Goal: Task Accomplishment & Management: Use online tool/utility

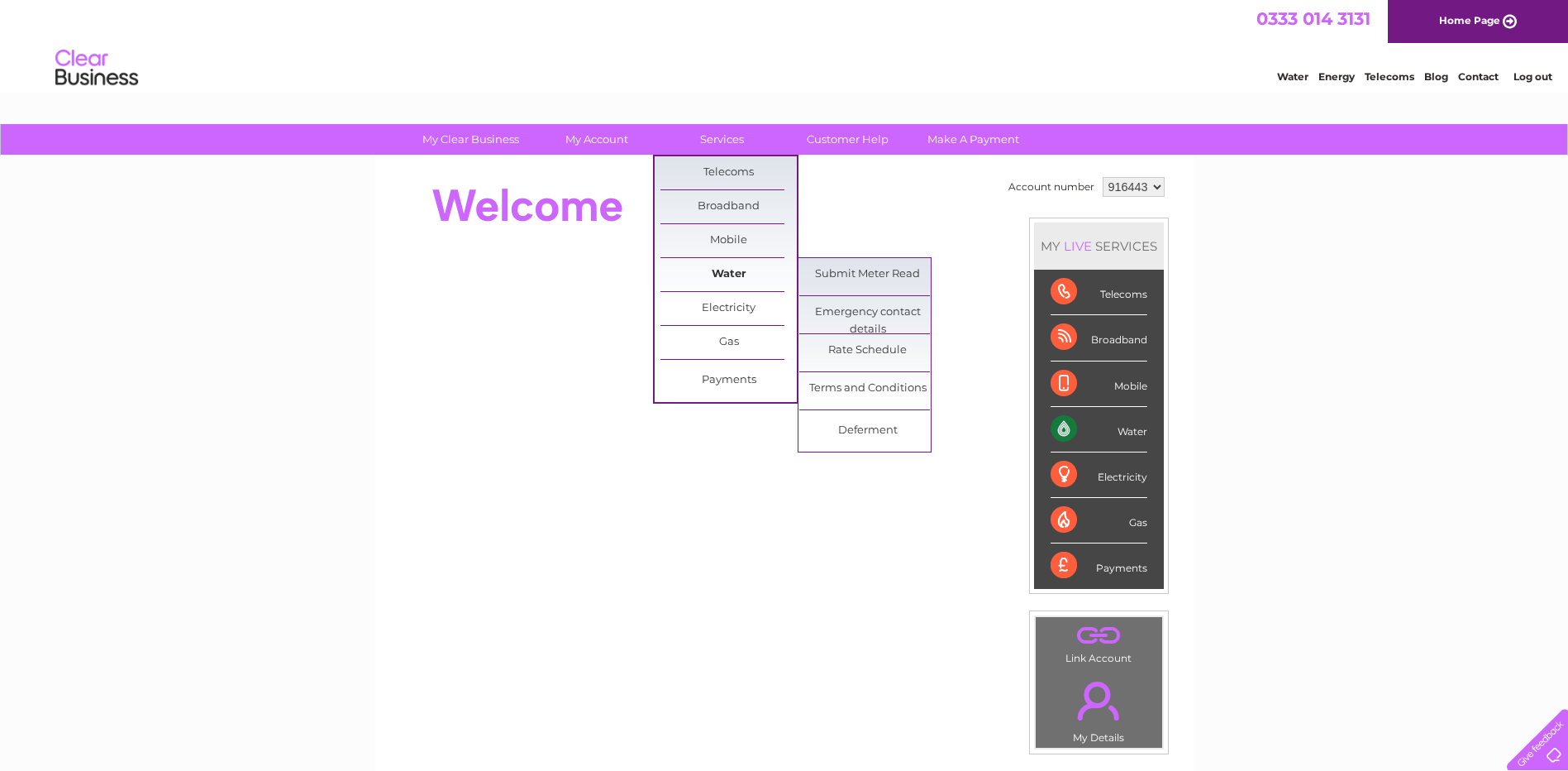
click at [720, 269] on link "Water" at bounding box center [728, 275] width 136 height 33
click at [843, 269] on link "Submit Meter Read" at bounding box center [867, 275] width 136 height 33
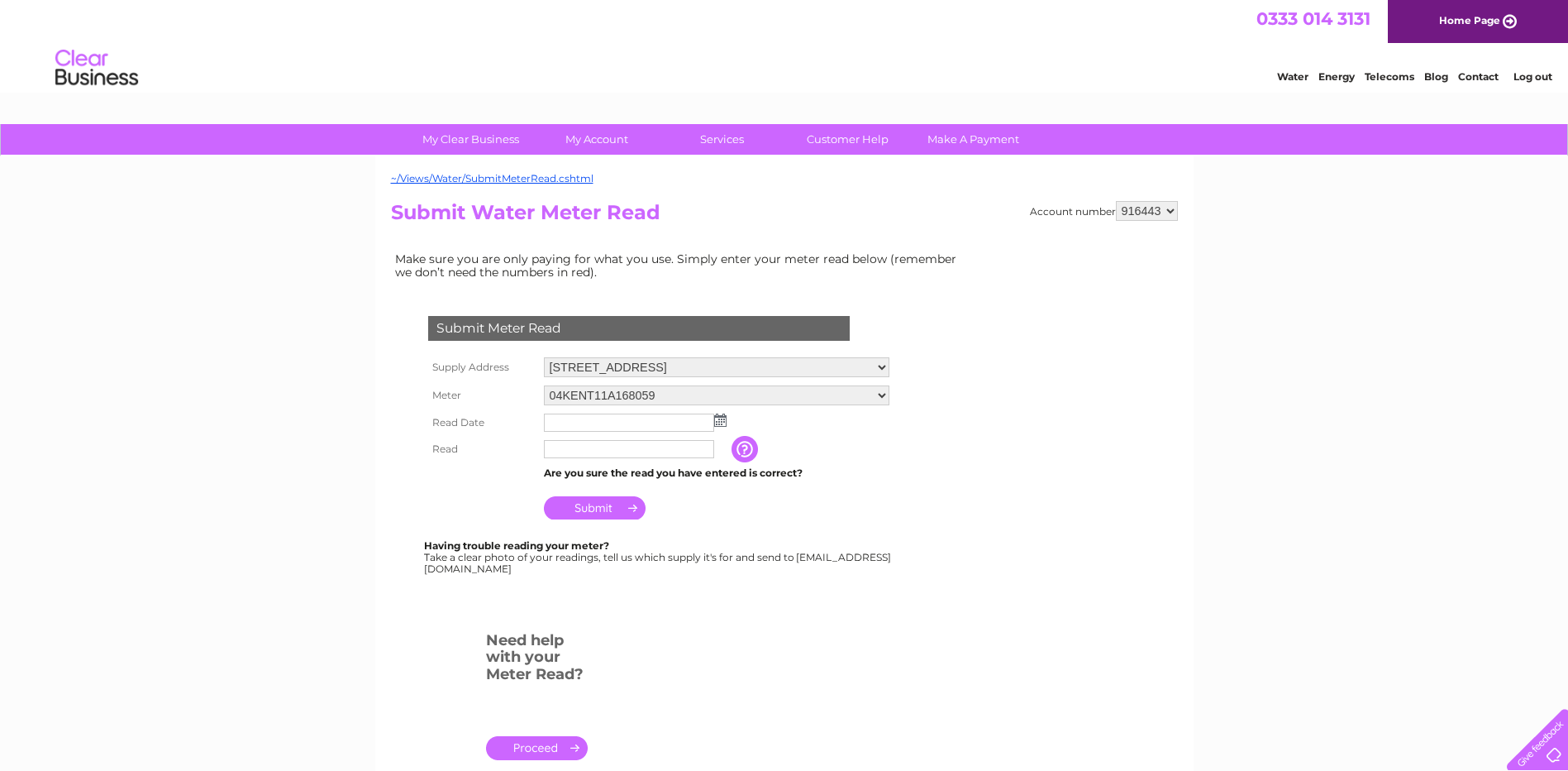
click at [725, 366] on select "Yard, [GEOGRAPHIC_DATA], [GEOGRAPHIC_DATA][PERSON_NAME] [GEOGRAPHIC_DATA], [STR…" at bounding box center [717, 367] width 346 height 20
select select "536011"
click at [544, 357] on select "Yard, [GEOGRAPHIC_DATA], [GEOGRAPHIC_DATA][PERSON_NAME] [GEOGRAPHIC_DATA], [STR…" at bounding box center [717, 368] width 346 height 21
click at [716, 418] on img at bounding box center [721, 420] width 12 height 13
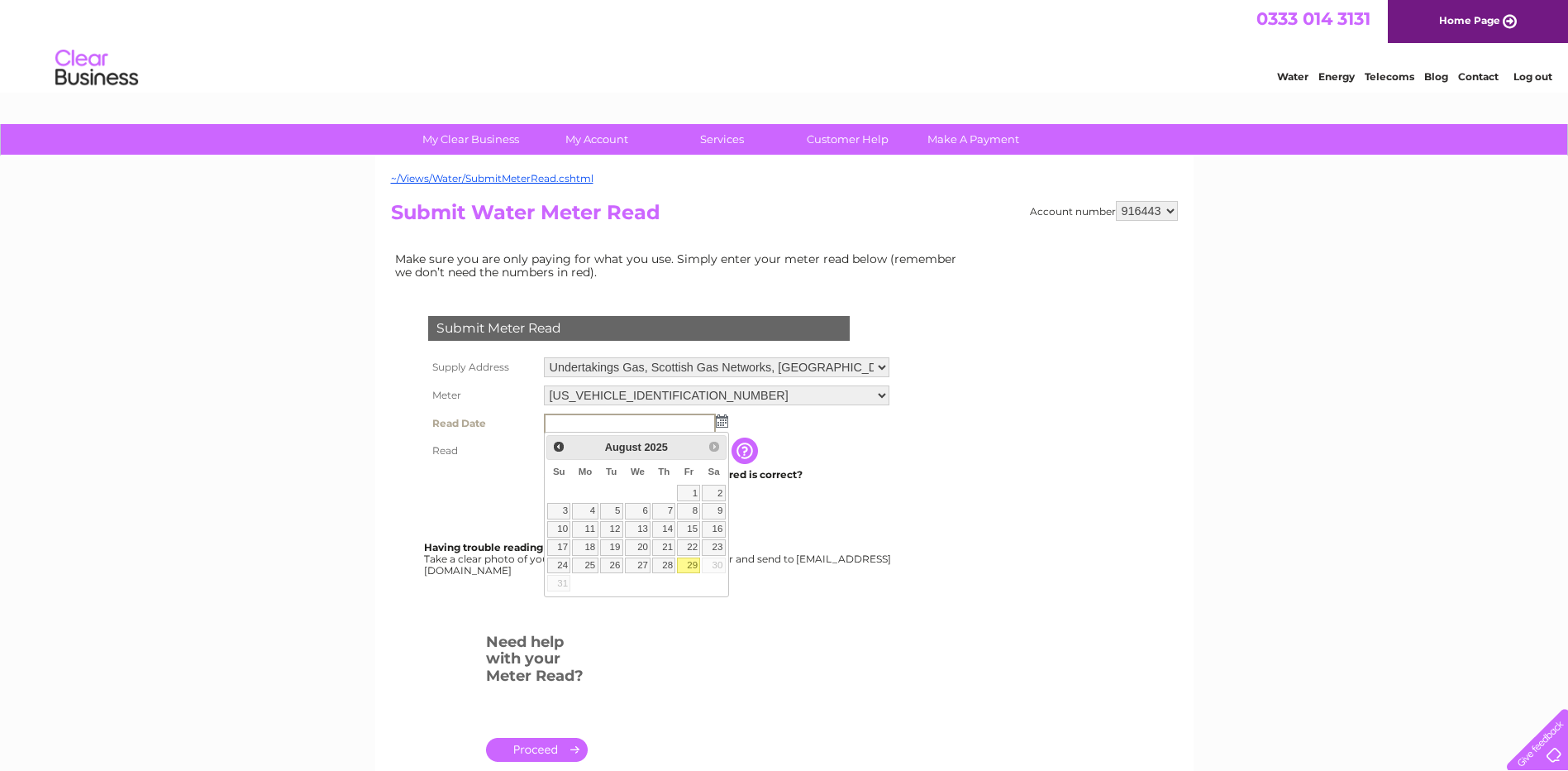
click at [694, 558] on link "29" at bounding box center [688, 566] width 23 height 17
type input "2025/08/29"
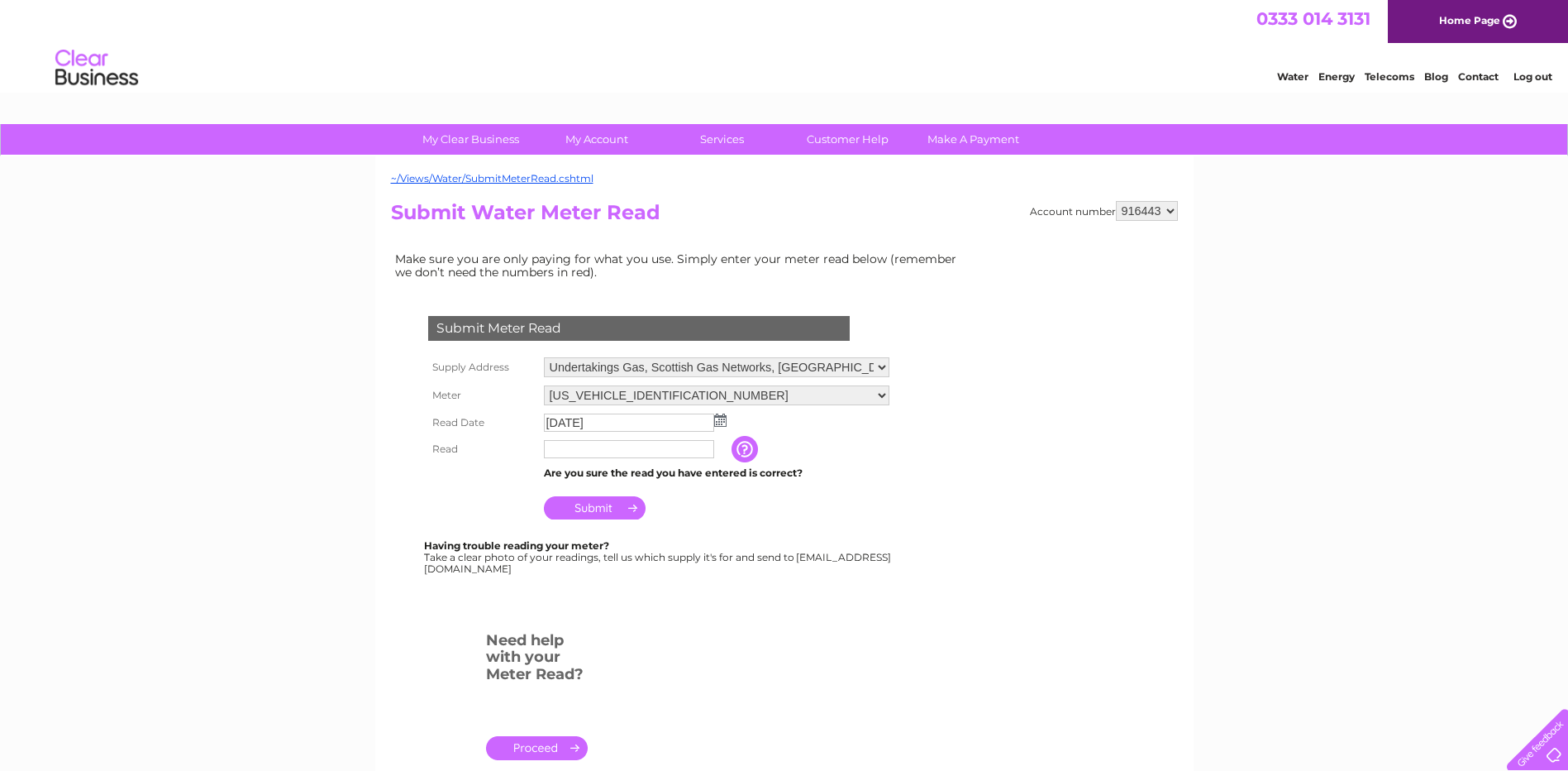
click at [598, 447] on input "text" at bounding box center [629, 449] width 170 height 18
type input "00435"
click at [617, 510] on input "Submit" at bounding box center [595, 509] width 102 height 23
click at [655, 364] on select "Yard, Lochavullin Road, Oban, PA34 4LP Buildings & Yard Store, Scottish Gas Boa…" at bounding box center [717, 367] width 346 height 20
select select "536027"
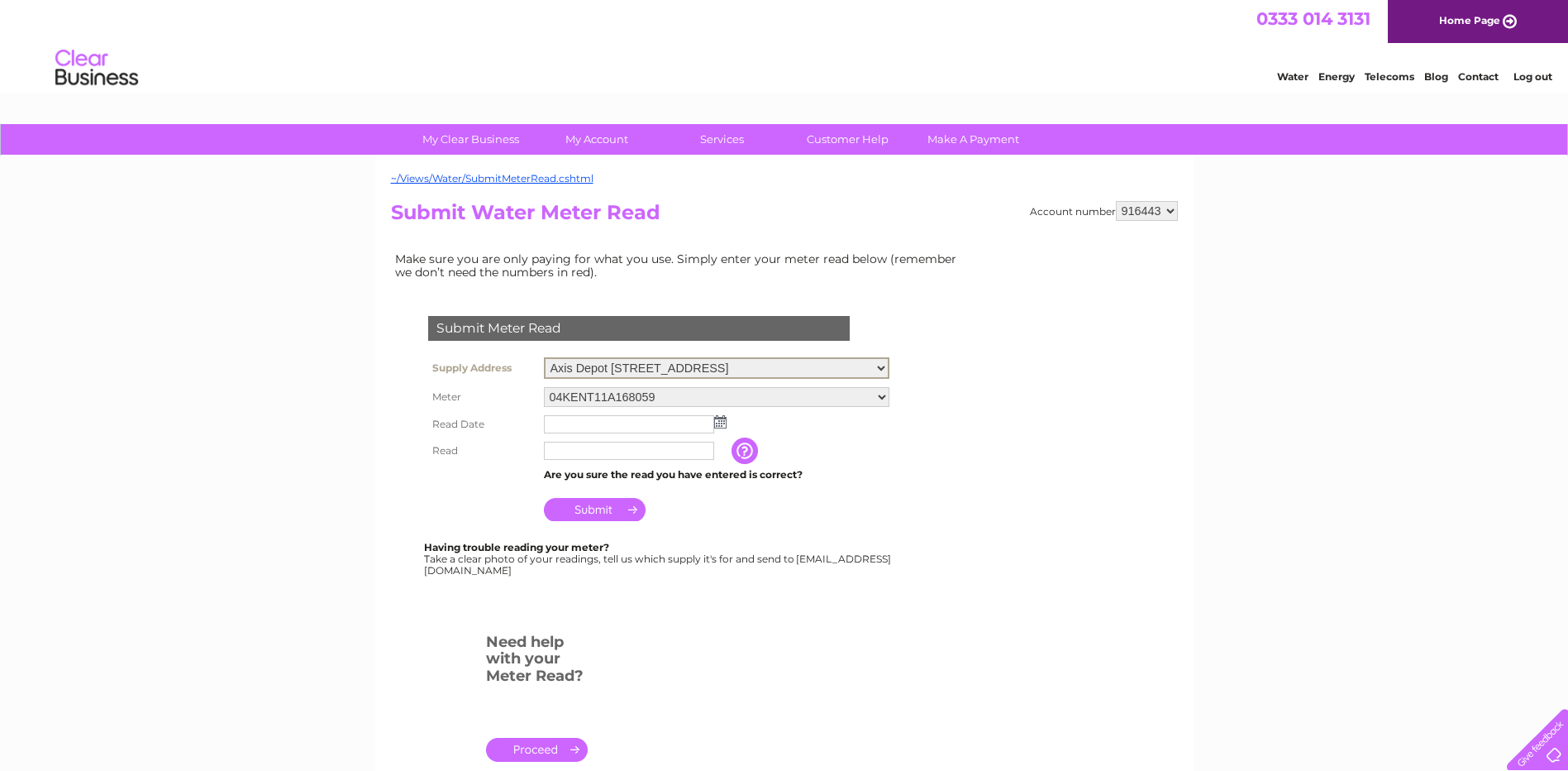
click at [544, 357] on select "Yard, Lochavullin Road, Oban, PA34 4LP Buildings & Yard Store, Scottish Gas Boa…" at bounding box center [717, 368] width 346 height 21
click at [600, 429] on input "text" at bounding box center [629, 424] width 170 height 18
click at [721, 419] on img at bounding box center [721, 420] width 12 height 13
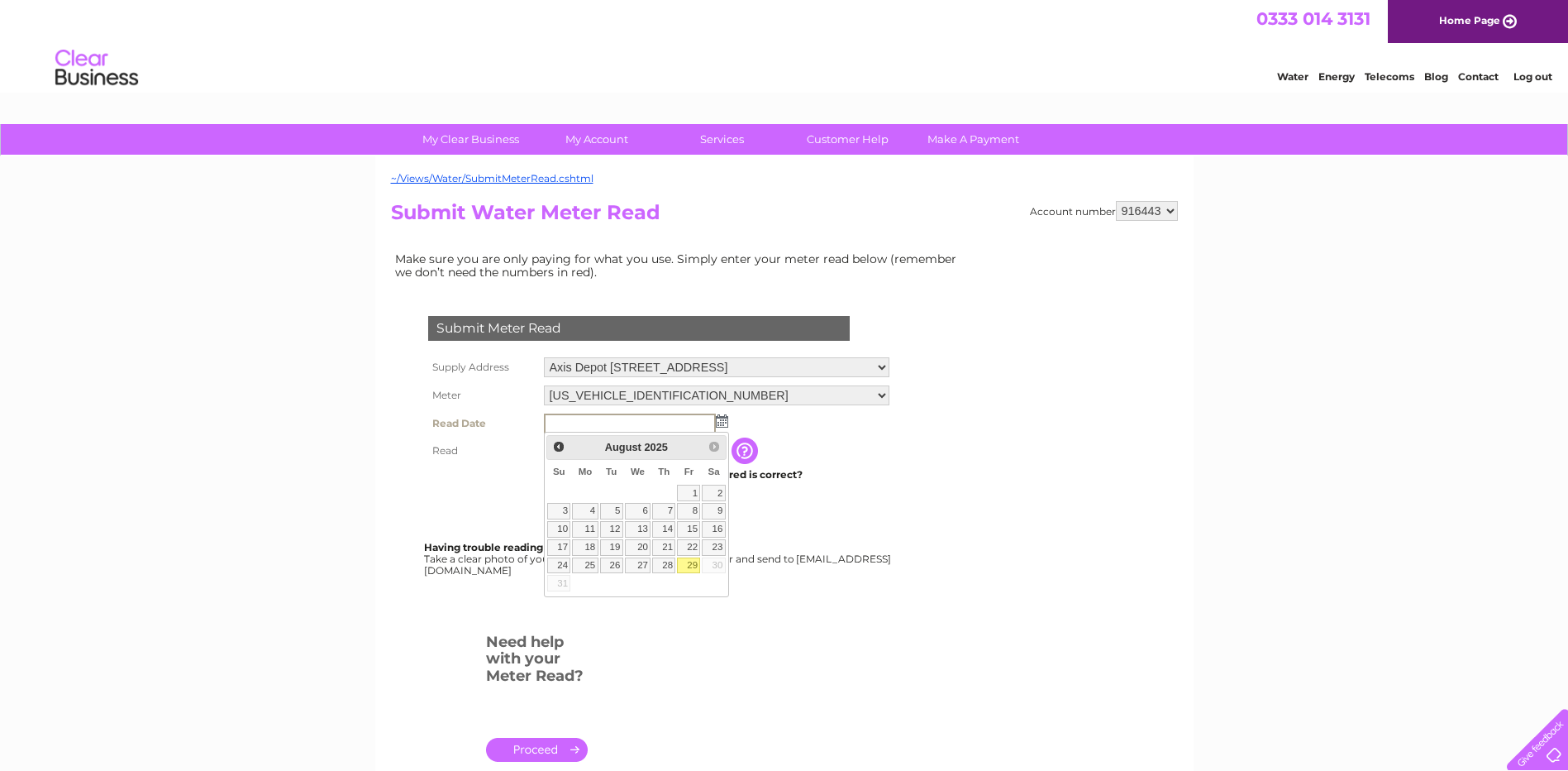
click at [691, 564] on link "29" at bounding box center [688, 566] width 23 height 17
type input "2025/08/29"
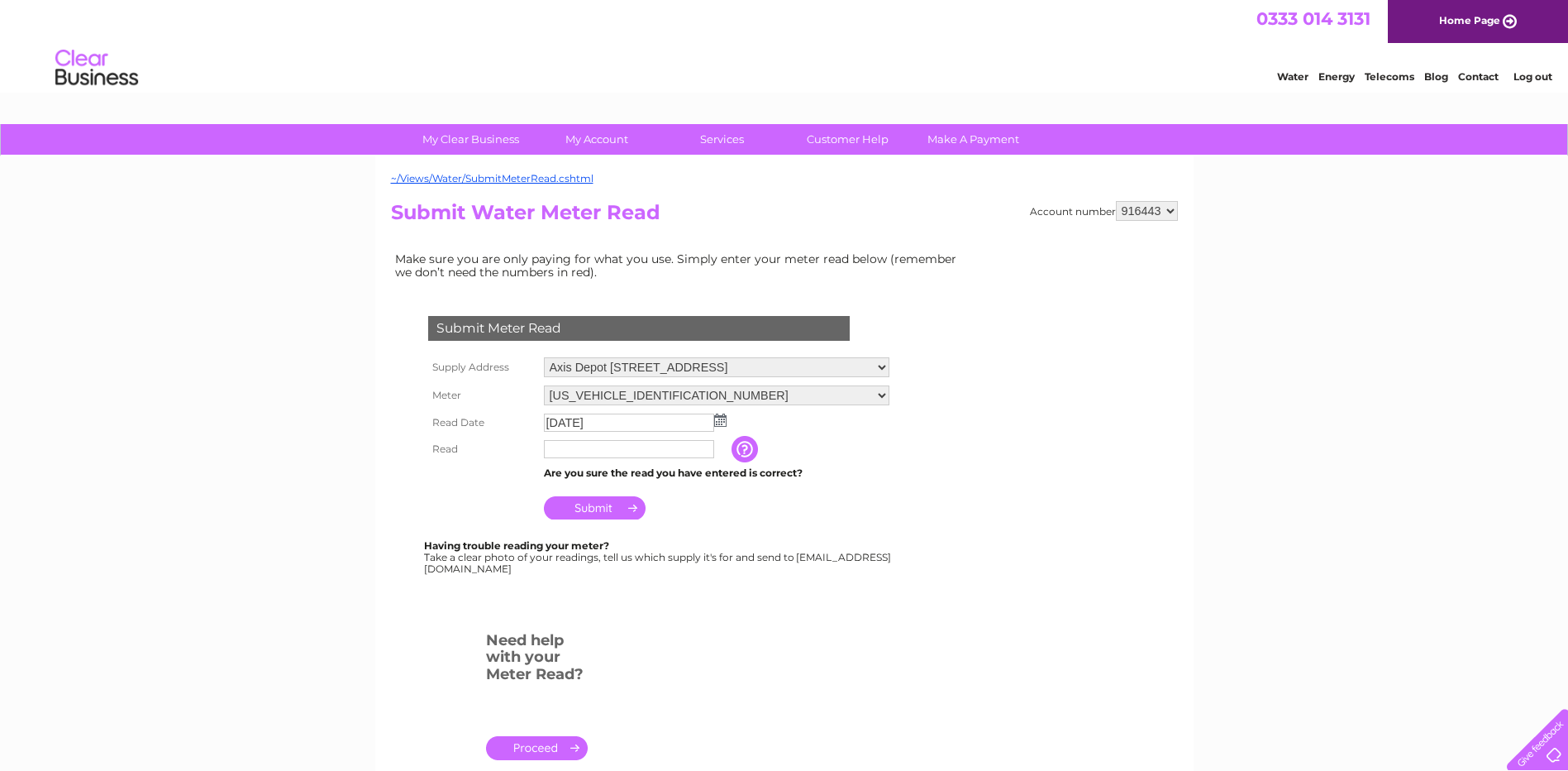
click at [574, 450] on input "text" at bounding box center [629, 449] width 170 height 18
paste input "27,43"
click at [786, 558] on div "Having trouble reading your meter? Take a clear photo of your readings, tell us…" at bounding box center [658, 557] width 470 height 34
click at [602, 503] on input "Submit" at bounding box center [595, 508] width 102 height 23
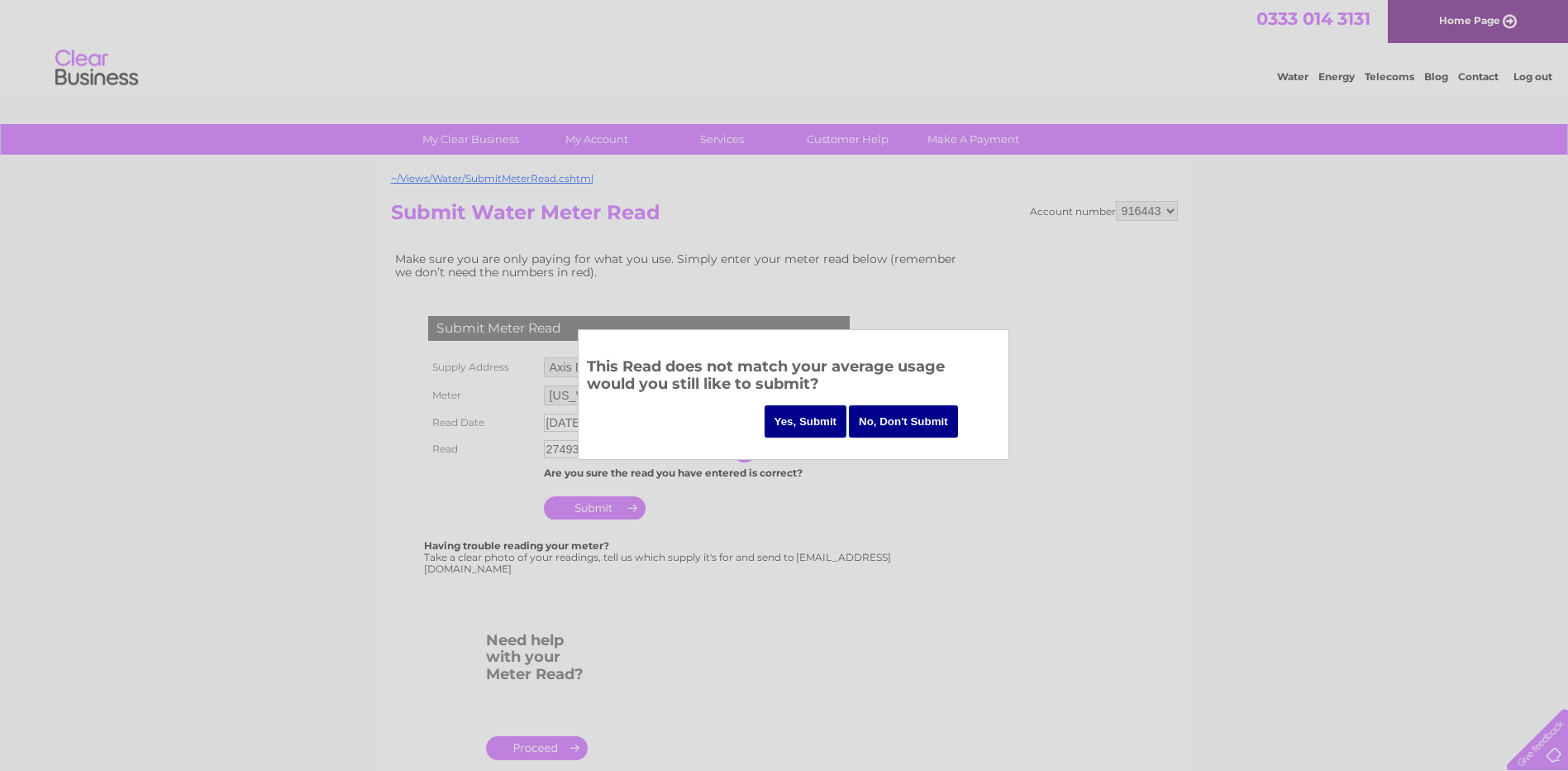
click at [893, 425] on input "No, Don't Submit" at bounding box center [903, 421] width 109 height 32
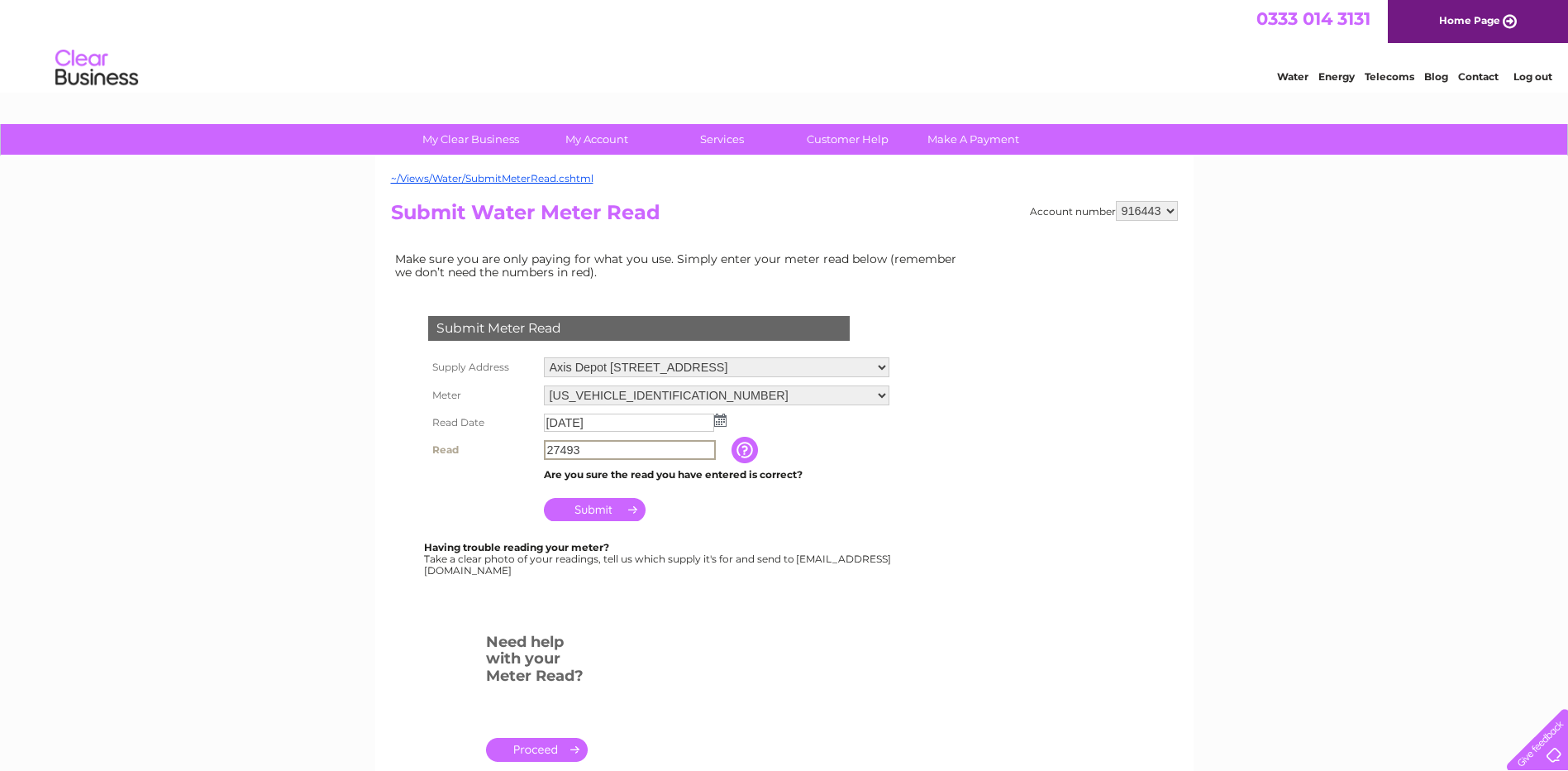
click at [571, 447] on input "27493" at bounding box center [630, 450] width 172 height 20
type input "27443"
click at [613, 507] on input "Submit" at bounding box center [595, 509] width 102 height 23
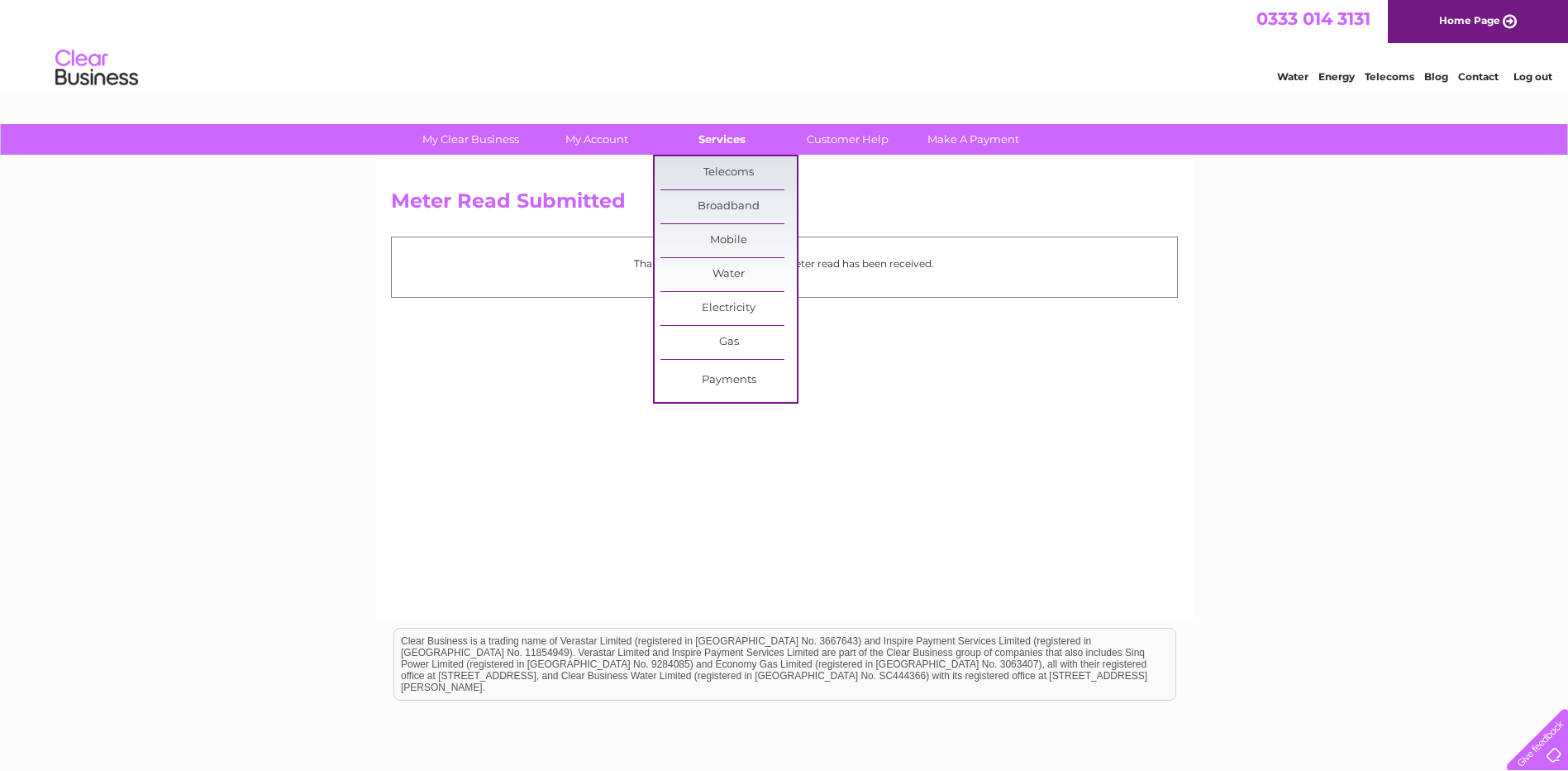
click at [734, 140] on link "Services" at bounding box center [722, 139] width 136 height 31
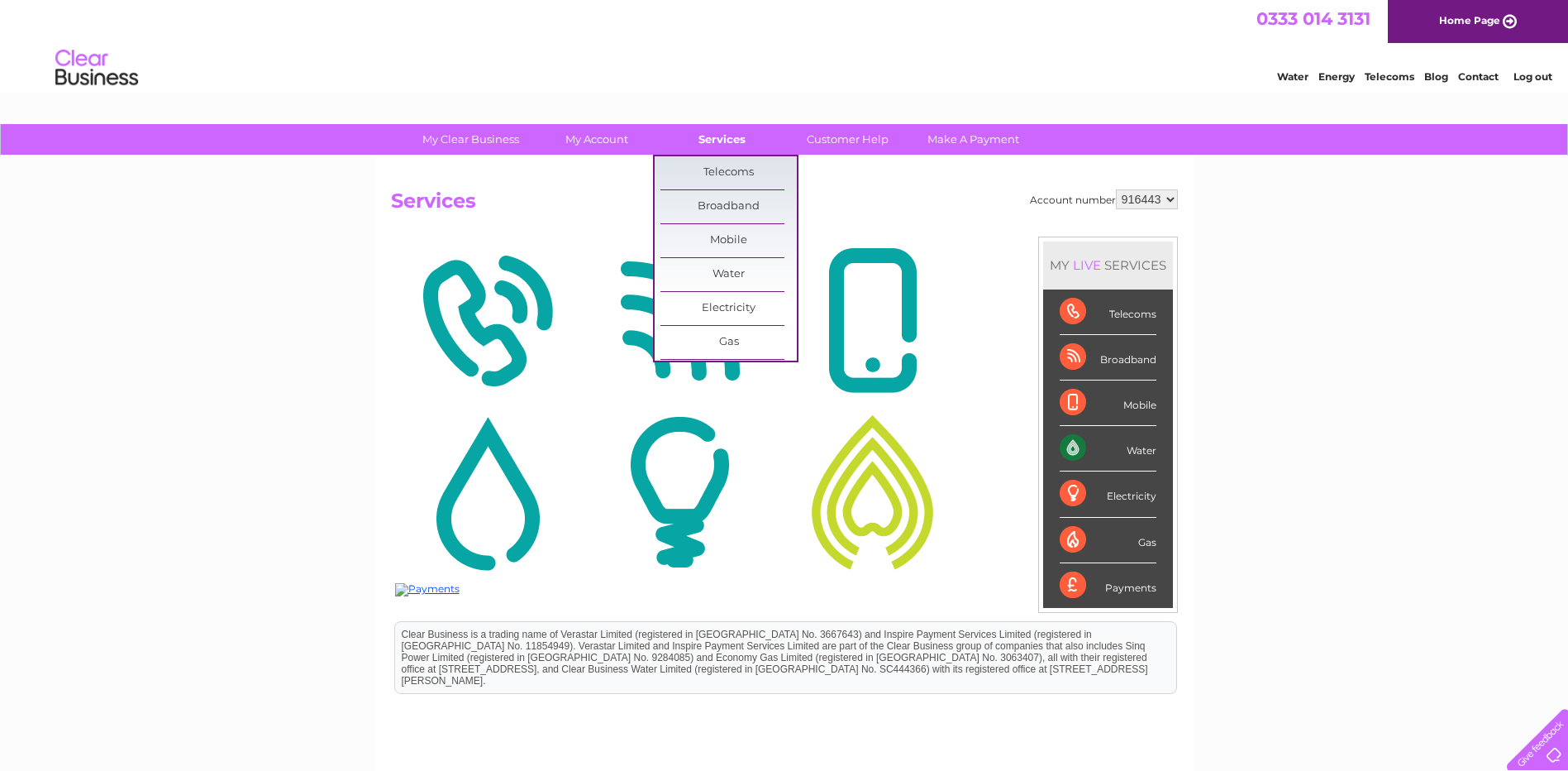
click at [726, 133] on link "Services" at bounding box center [722, 139] width 136 height 31
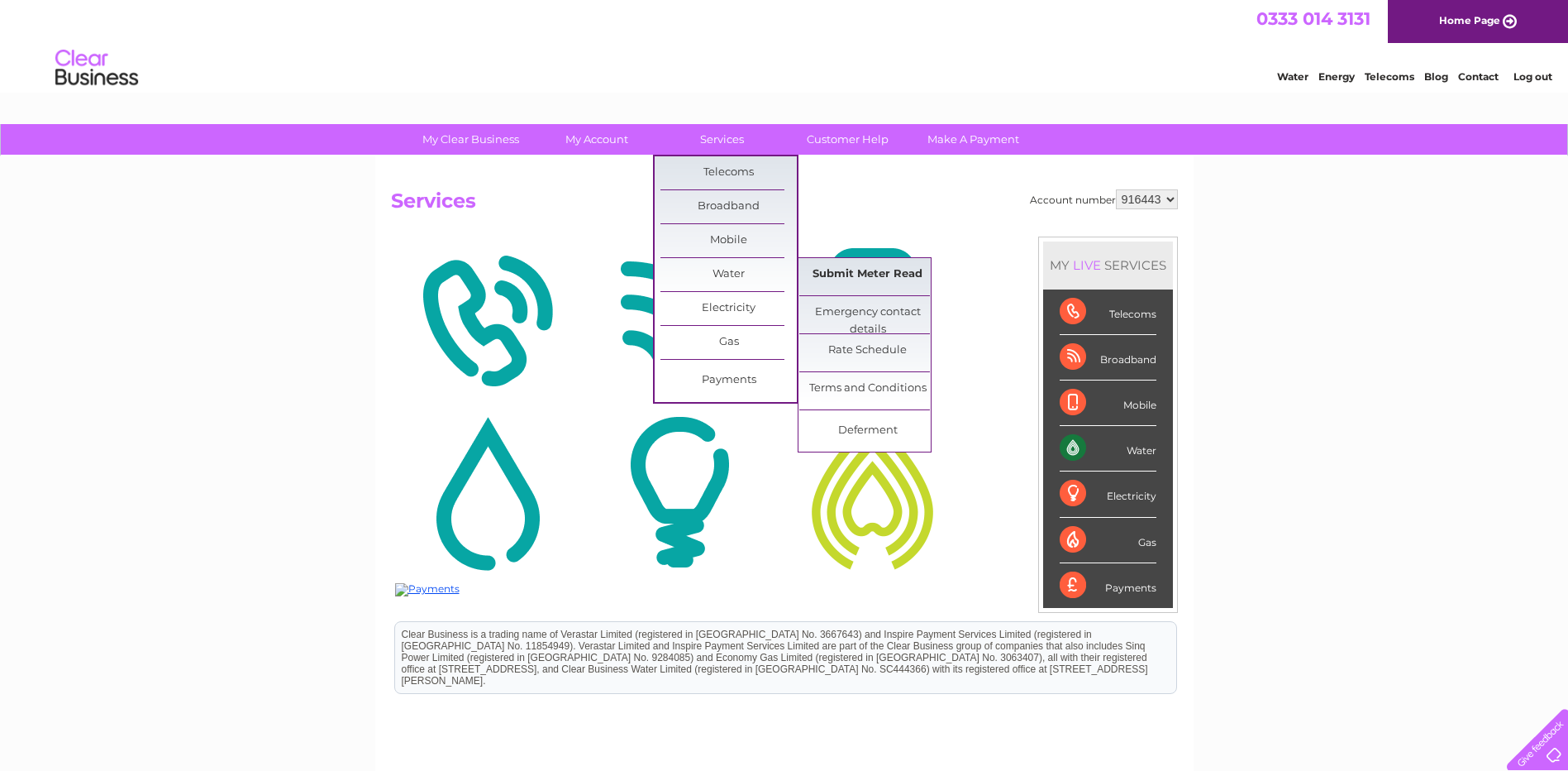
click at [846, 275] on link "Submit Meter Read" at bounding box center [867, 275] width 136 height 33
click at [897, 271] on link "Submit Meter Read" at bounding box center [867, 275] width 136 height 33
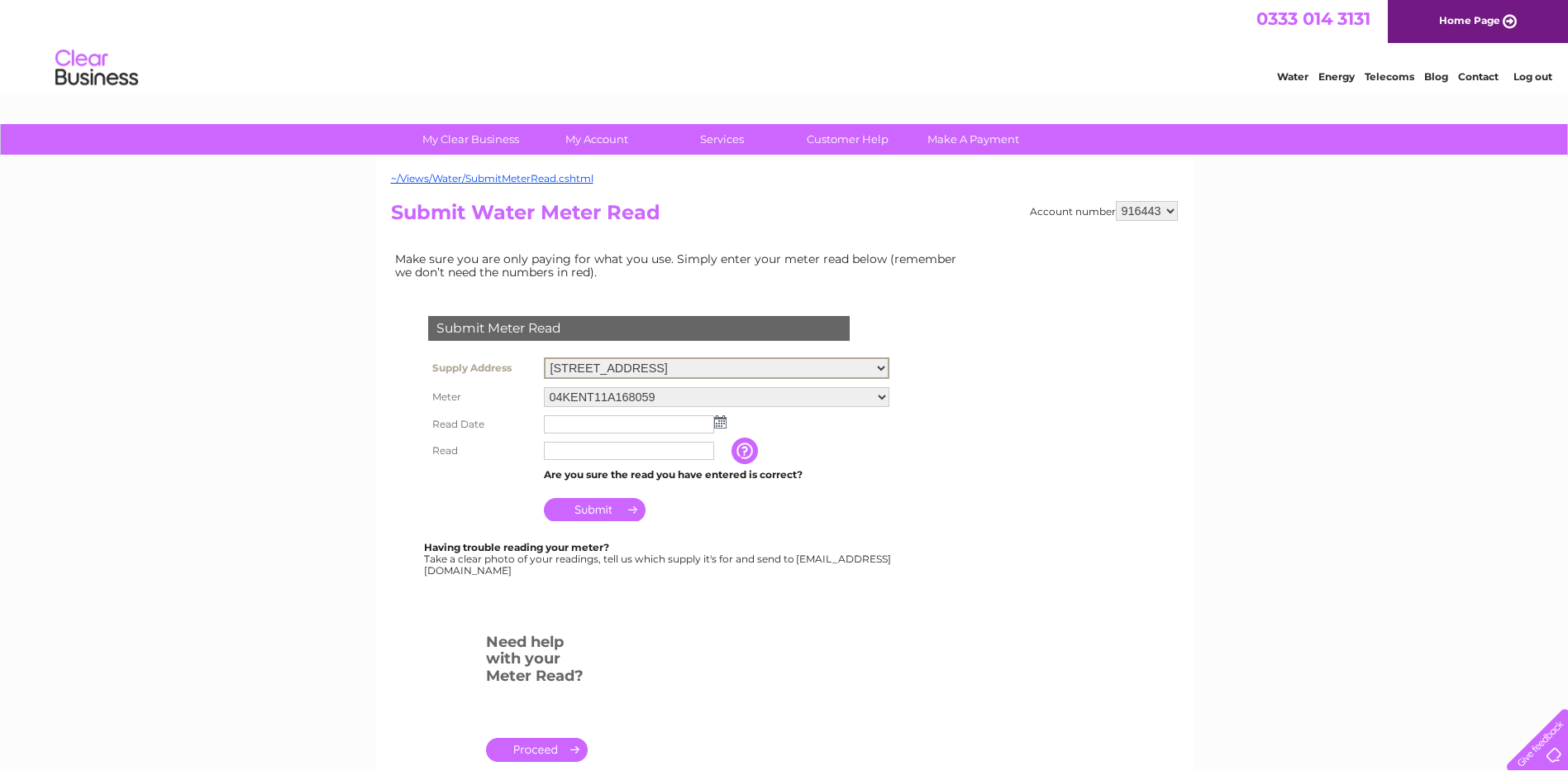
click at [753, 368] on select "Yard, Lochavullin Road, Oban, PA34 4LP Buildings & Yard Store, Scottish Gas Boa…" at bounding box center [717, 368] width 346 height 21
select select "536024"
click at [544, 357] on select "Yard, Lochavullin Road, Oban, PA34 4LP Buildings & Yard Store, Scottish Gas Boa…" at bounding box center [717, 368] width 346 height 21
